Goal: Find specific page/section: Find specific page/section

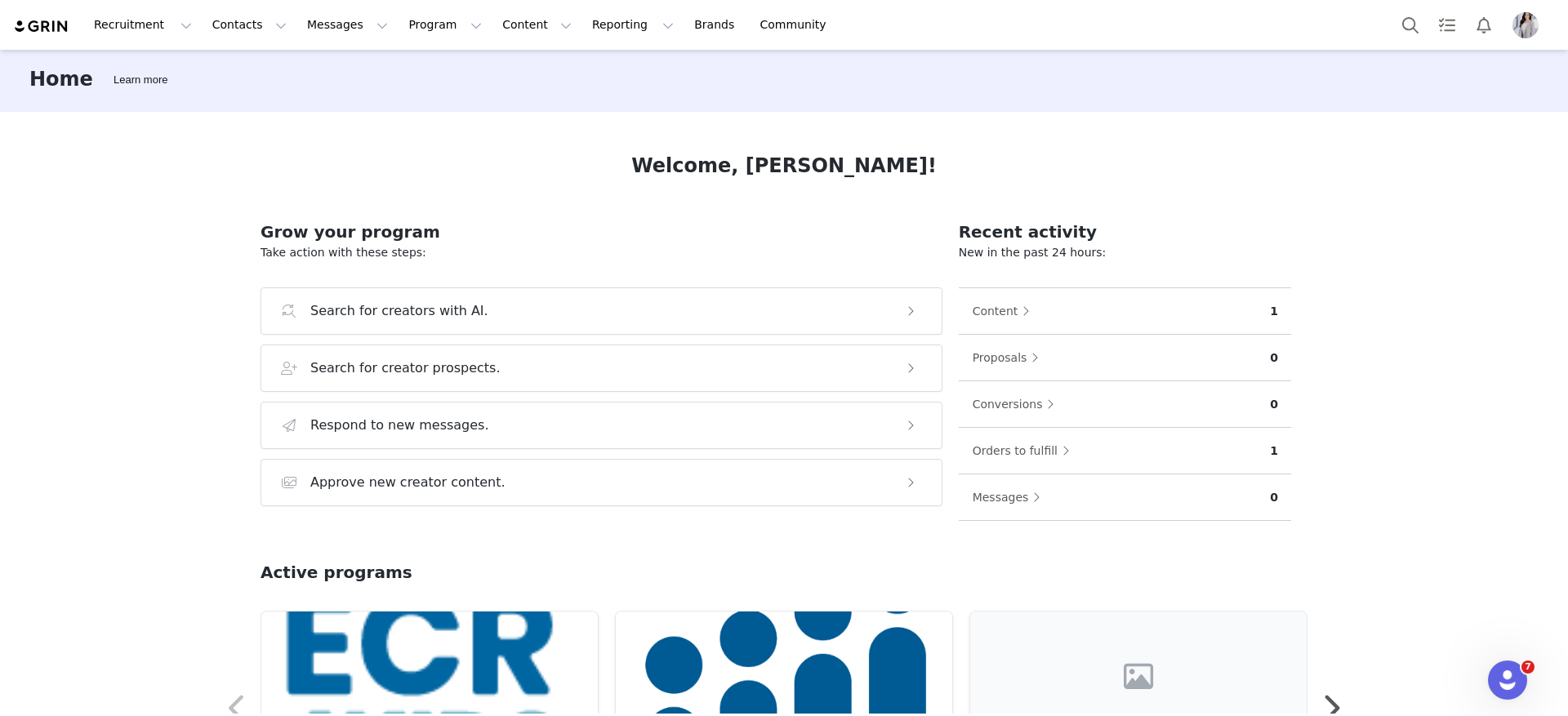
scroll to position [4, 0]
click at [1517, 8] on div at bounding box center [1474, 24] width 163 height 36
click at [1531, 29] on img "Profile" at bounding box center [1525, 24] width 26 height 26
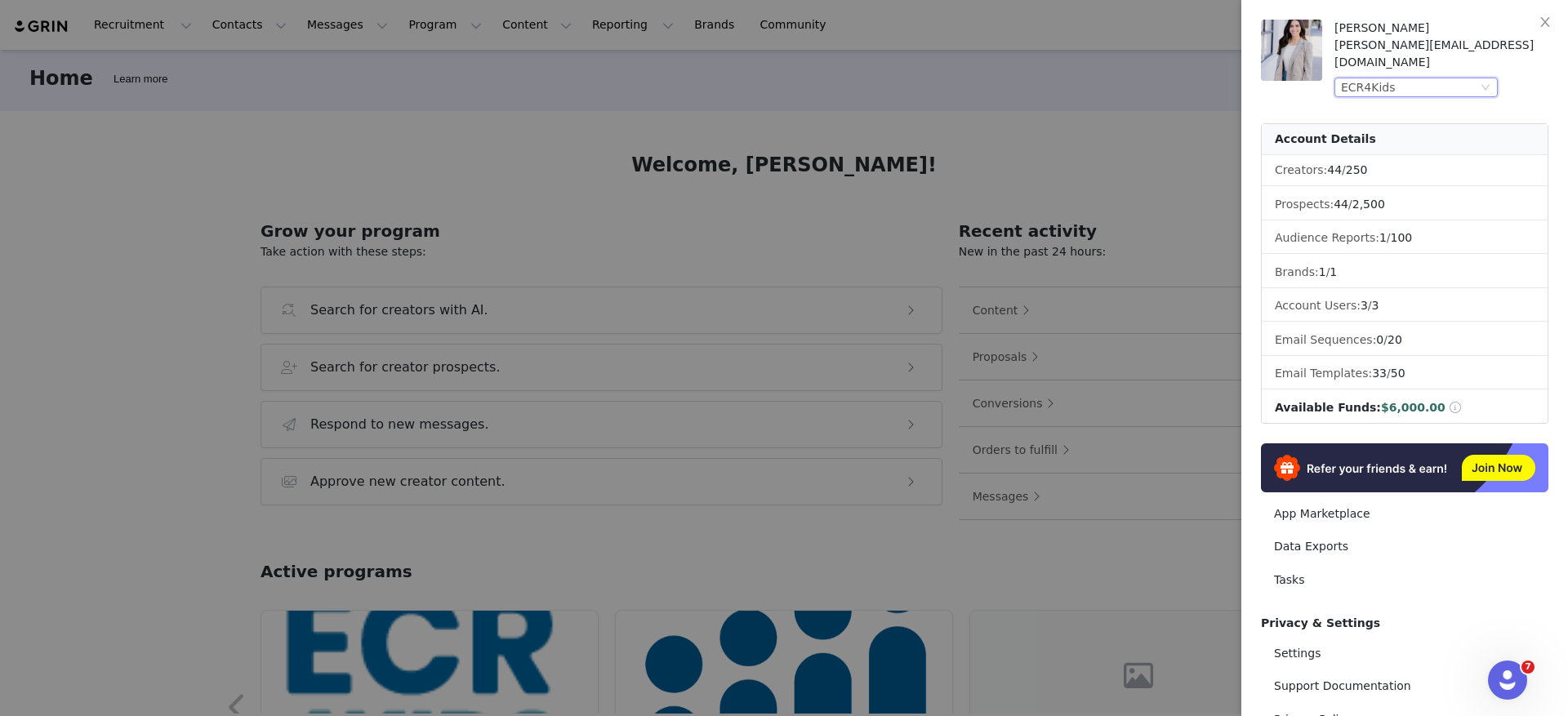
click at [1392, 78] on div "ECR4Kids" at bounding box center [1368, 87] width 55 height 18
click at [1413, 91] on li "Regents Pizza" at bounding box center [1448, 99] width 228 height 26
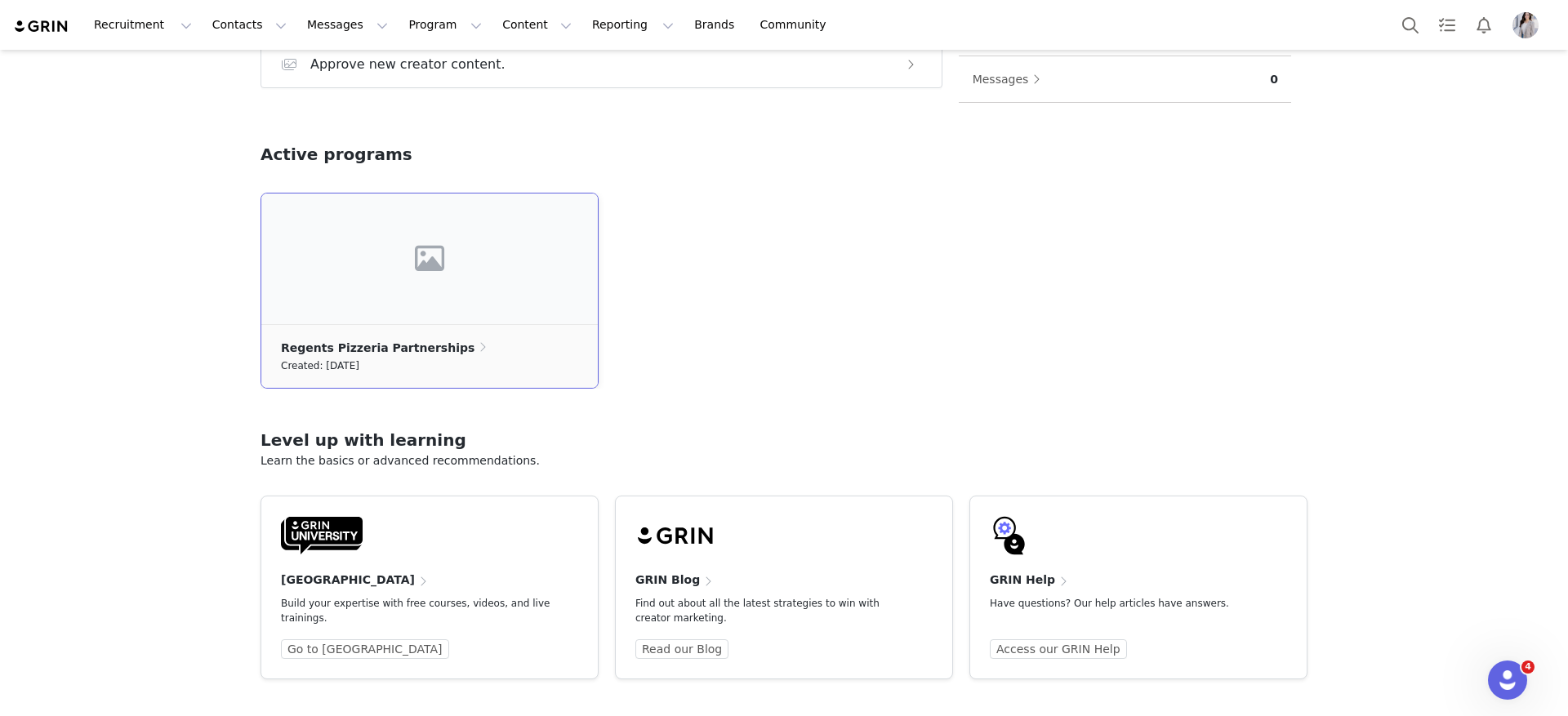
click at [406, 324] on ul "Regents Pizzeria Partnerships Created: [DATE]" at bounding box center [429, 356] width 336 height 64
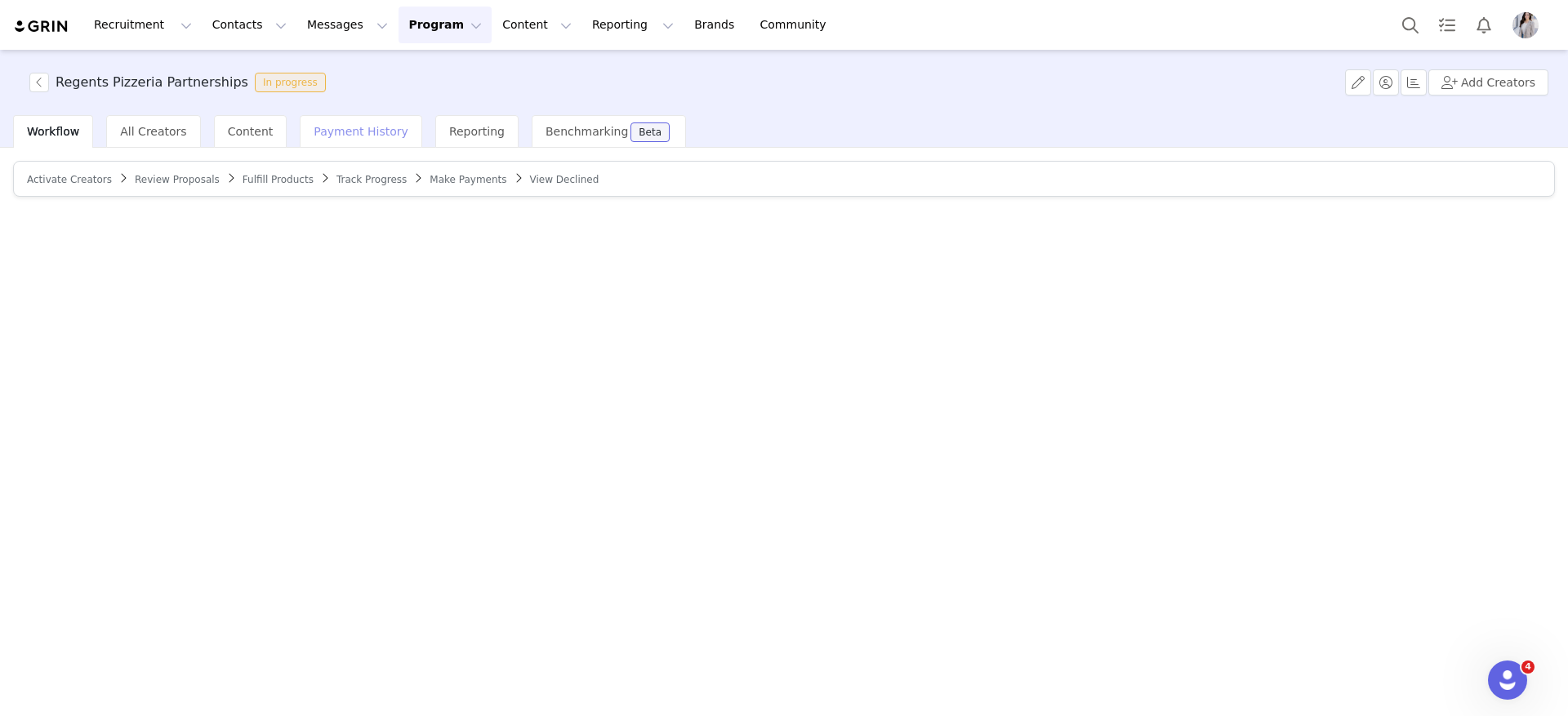
click at [238, 131] on span "Content" at bounding box center [250, 130] width 46 height 13
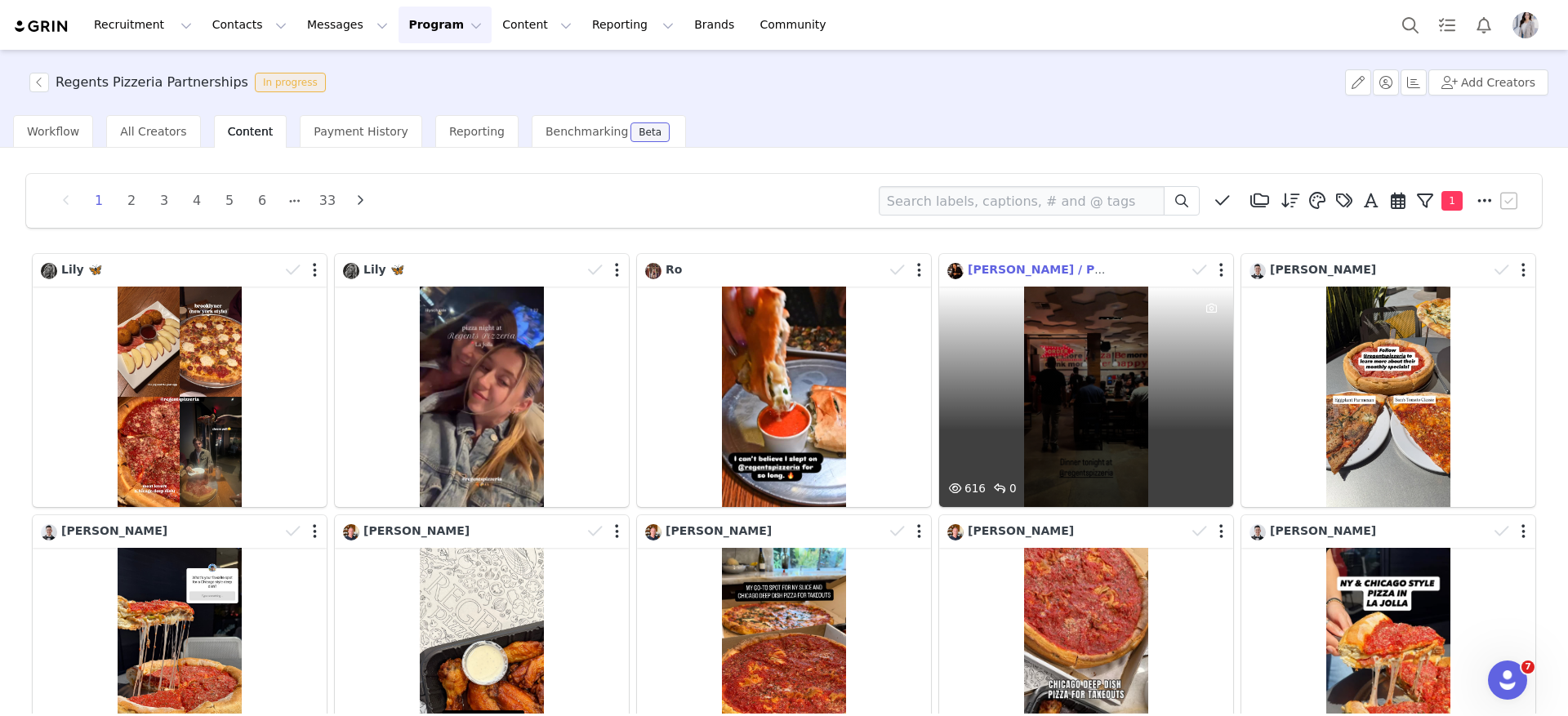
click at [985, 271] on span "[PERSON_NAME] / Photographer 📷" at bounding box center [1080, 268] width 225 height 13
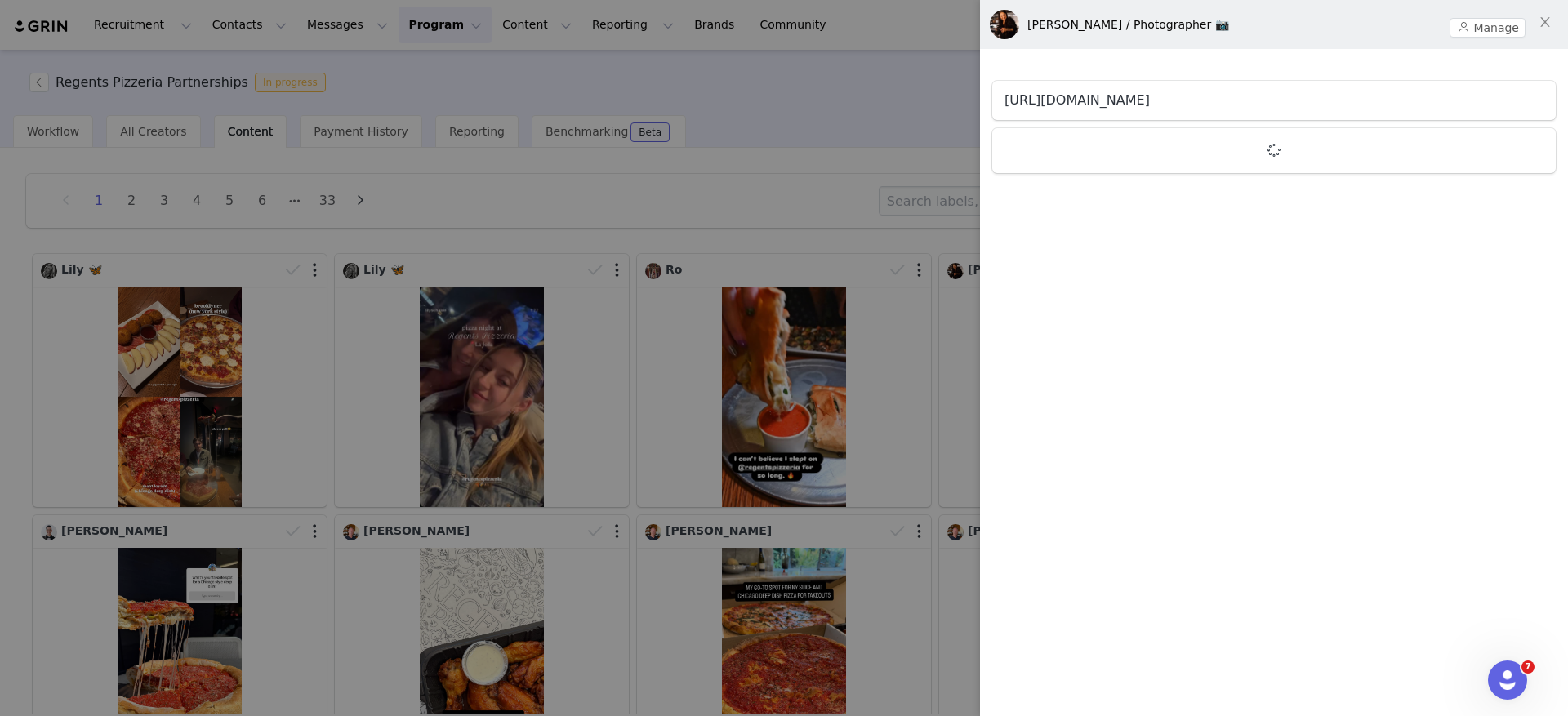
click at [1144, 93] on link "[URL][DOMAIN_NAME]" at bounding box center [1077, 100] width 145 height 16
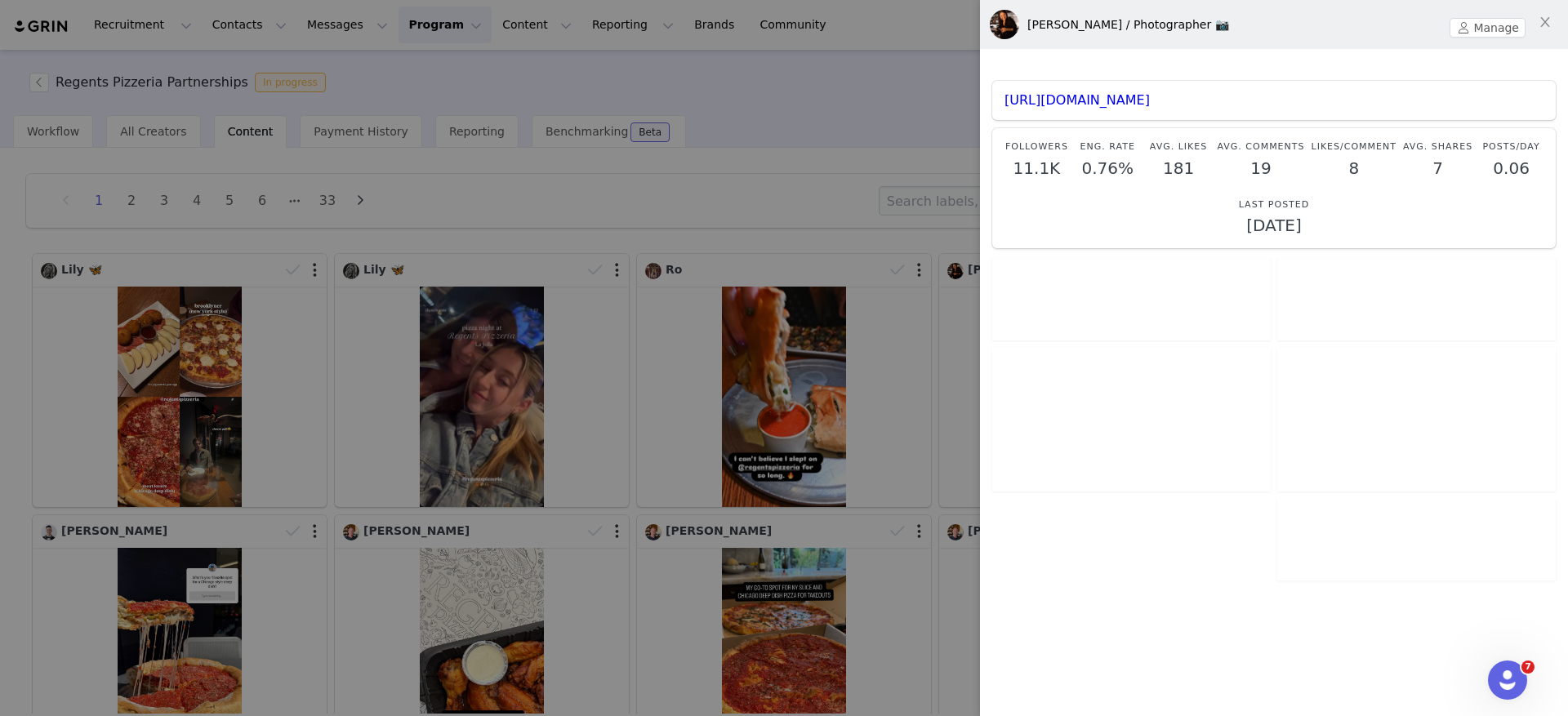
click at [721, 213] on div at bounding box center [784, 358] width 1568 height 716
